Goal: Check status: Check status

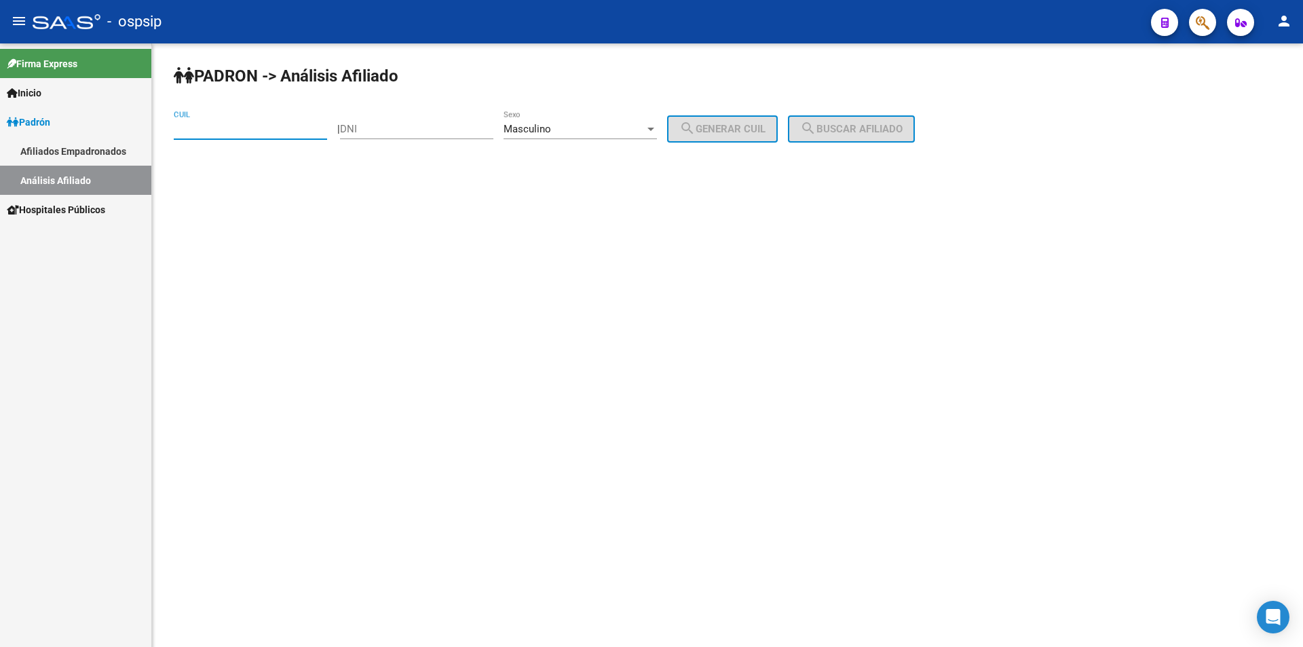
click at [368, 132] on input "DNI" at bounding box center [416, 129] width 153 height 12
type input "37114161"
click at [770, 121] on button "search Generar CUIL" at bounding box center [722, 128] width 111 height 27
type input "20-37114161-9"
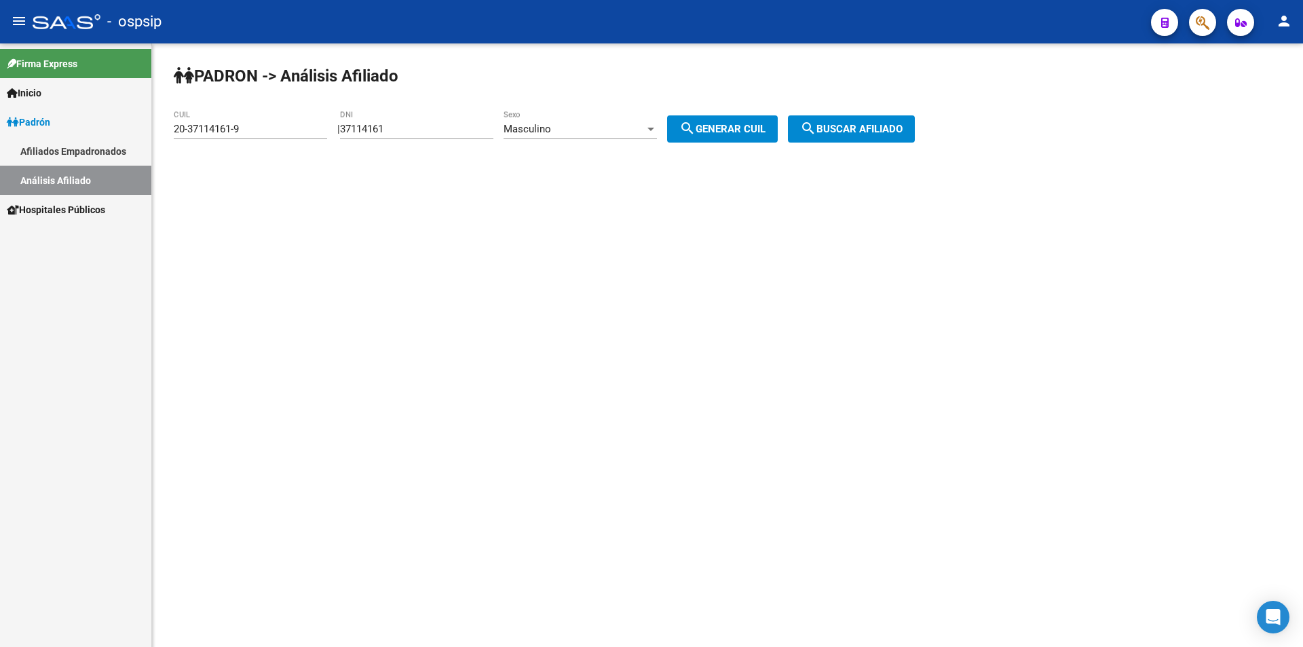
click at [816, 133] on mat-icon "search" at bounding box center [808, 128] width 16 height 16
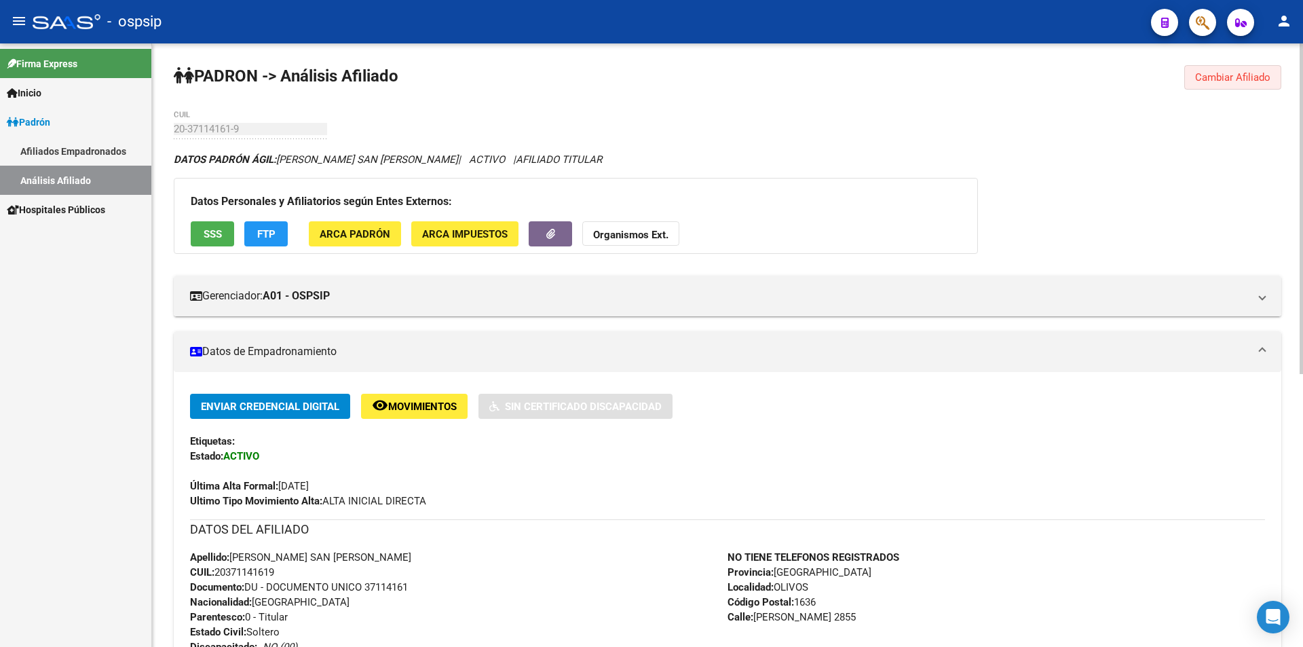
drag, startPoint x: 1239, startPoint y: 81, endPoint x: 1223, endPoint y: 81, distance: 15.6
click at [1239, 81] on span "Cambiar Afiliado" at bounding box center [1232, 77] width 75 height 12
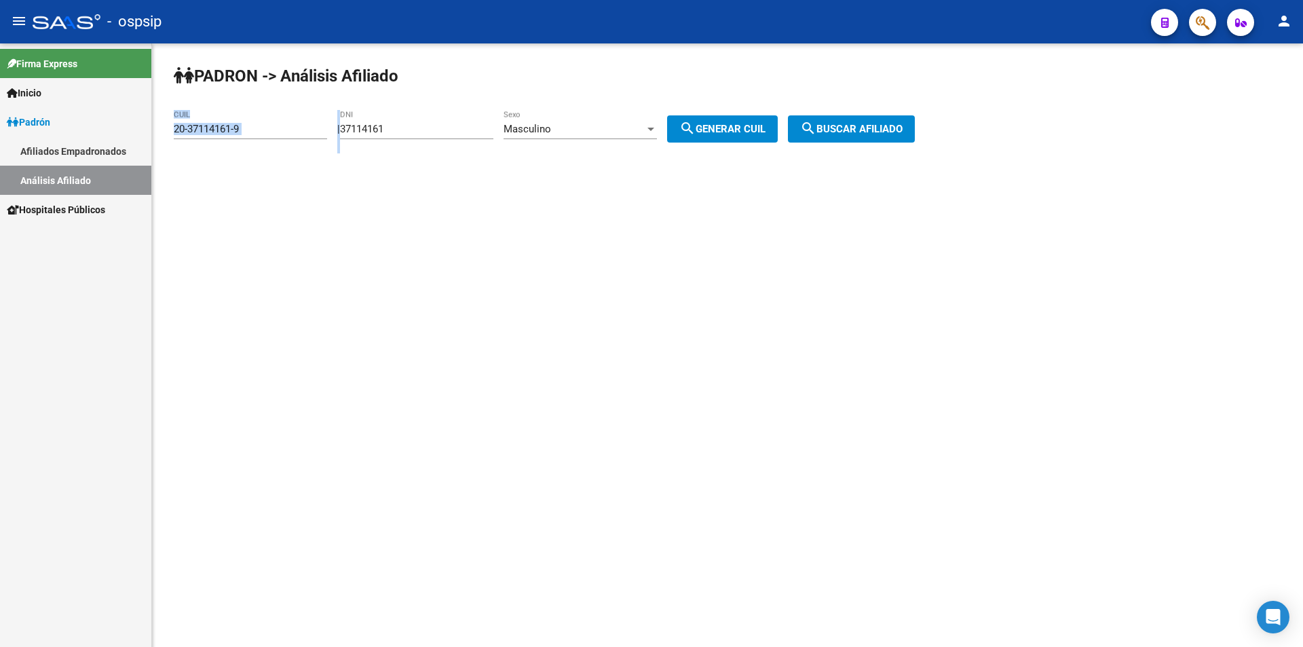
drag, startPoint x: 410, startPoint y: 122, endPoint x: 314, endPoint y: 116, distance: 96.6
click at [314, 123] on app-analisis-afiliado "PADRON -> Análisis Afiliado 20-37114161-9 CUIL | 37114161 DNI Masculino Sexo se…" at bounding box center [549, 129] width 751 height 12
click at [414, 136] on div "37114161 DNI" at bounding box center [416, 124] width 153 height 29
drag, startPoint x: 402, startPoint y: 127, endPoint x: 299, endPoint y: 138, distance: 104.4
click at [299, 135] on app-analisis-afiliado "PADRON -> Análisis Afiliado 20-37114161-9 CUIL | 37114161 DNI Masculino Sexo se…" at bounding box center [549, 129] width 751 height 12
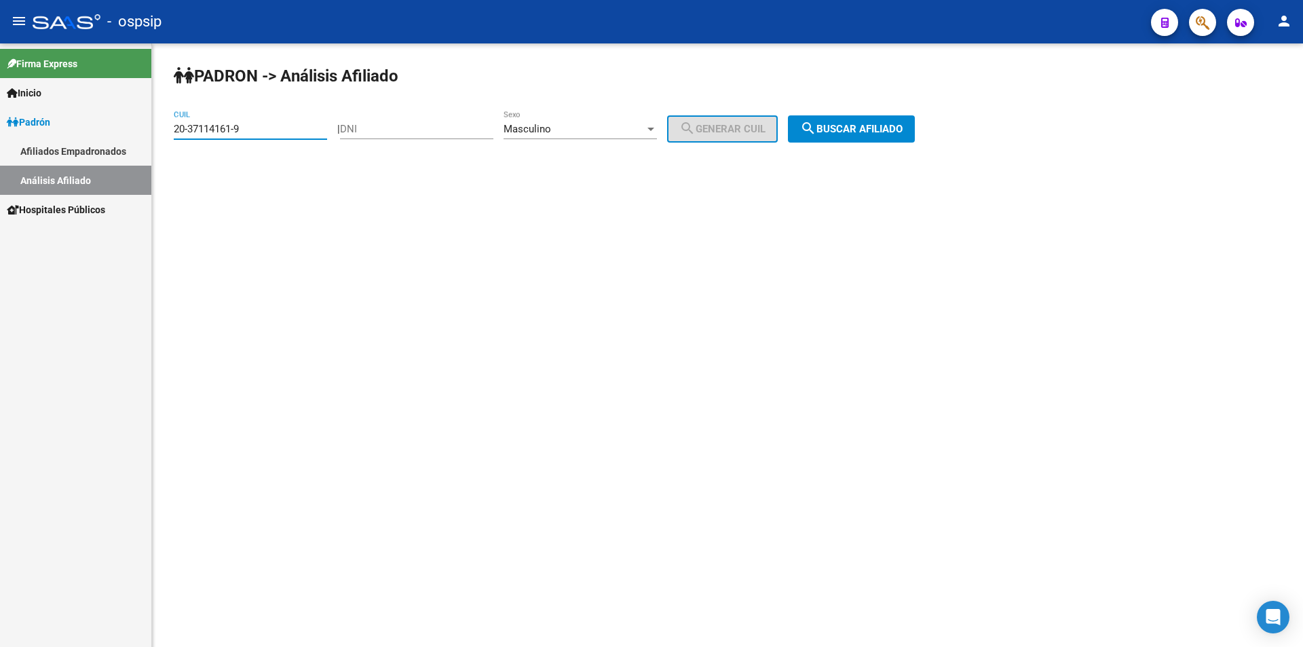
drag, startPoint x: 270, startPoint y: 127, endPoint x: 0, endPoint y: 153, distance: 271.4
click at [0, 161] on mat-sidenav-container "Firma Express Inicio Calendario SSS Instructivos Contacto OS Padrón Afiliados E…" at bounding box center [651, 344] width 1303 height 603
